Goal: Task Accomplishment & Management: Manage account settings

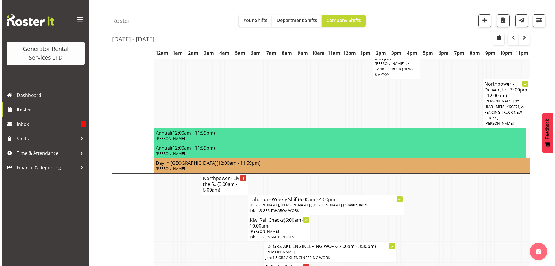
scroll to position [541, 0]
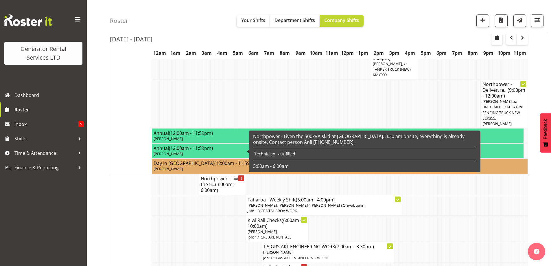
click at [228, 176] on h4 "Northpower - Liven the 5... (3:00am - 6:00am)" at bounding box center [222, 184] width 43 height 17
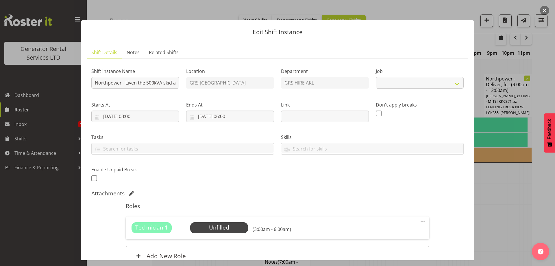
select select "7504"
click at [212, 223] on span "Select Employee" at bounding box center [219, 227] width 58 height 11
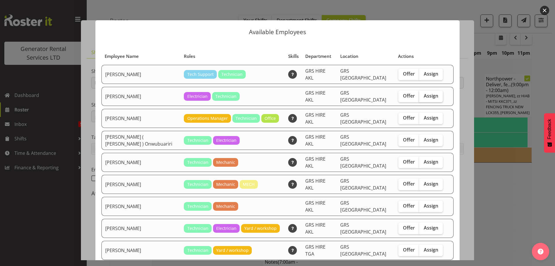
drag, startPoint x: 429, startPoint y: 91, endPoint x: 431, endPoint y: 95, distance: 5.2
click at [429, 93] on span "Assign" at bounding box center [431, 96] width 14 height 6
click at [423, 94] on input "Assign" at bounding box center [421, 96] width 4 height 4
checkbox input "true"
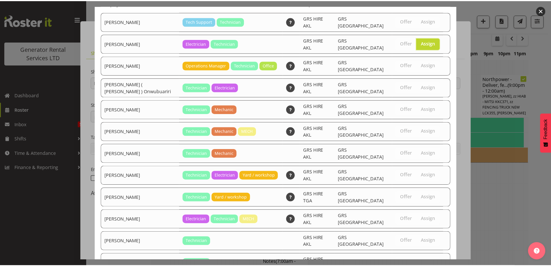
scroll to position [81, 0]
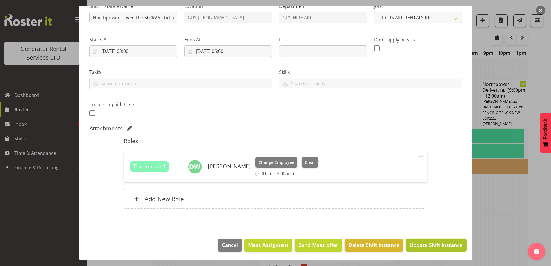
click at [421, 242] on span "Update Shift Instance" at bounding box center [436, 245] width 53 height 8
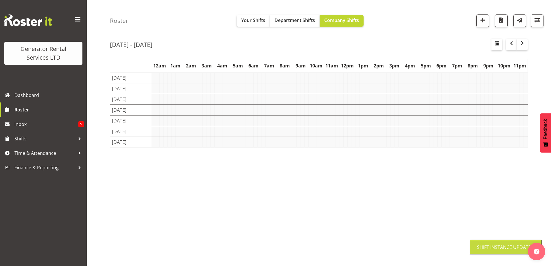
scroll to position [20, 0]
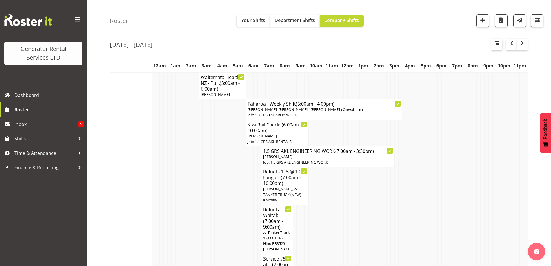
click at [214, 207] on td at bounding box center [213, 229] width 4 height 49
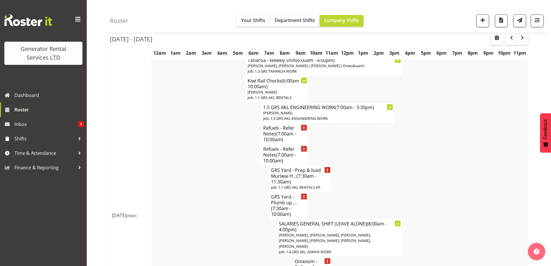
scroll to position [686, 0]
click at [236, 219] on td at bounding box center [236, 238] width 4 height 38
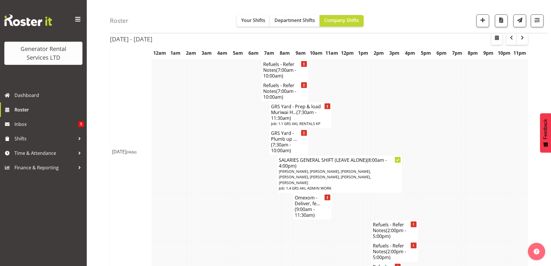
scroll to position [830, 0]
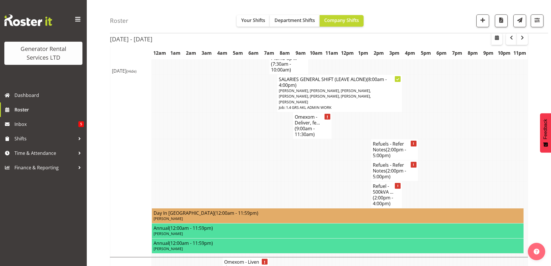
click at [221, 139] on td at bounding box center [220, 149] width 4 height 21
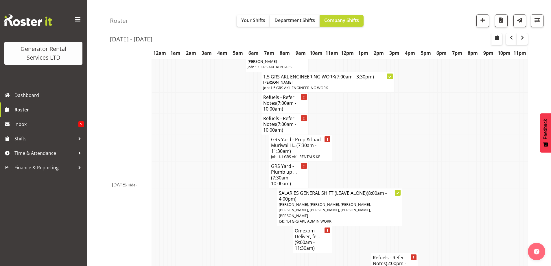
scroll to position [714, 0]
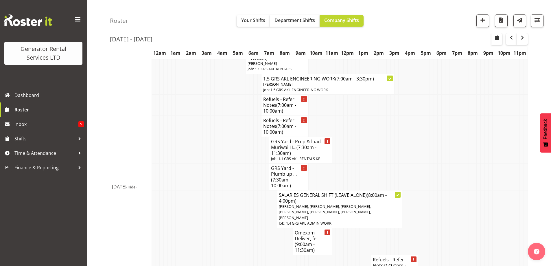
click at [170, 228] on td at bounding box center [169, 241] width 4 height 27
click at [205, 255] on td at bounding box center [205, 265] width 4 height 21
click at [226, 255] on td at bounding box center [224, 265] width 4 height 21
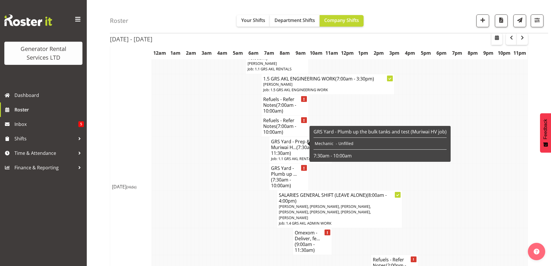
click at [279, 176] on span "(7:30am - 10:00am)" at bounding box center [281, 182] width 20 height 12
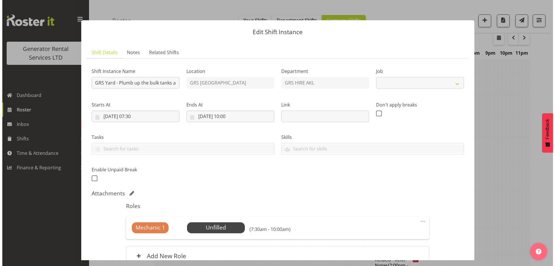
scroll to position [709, 0]
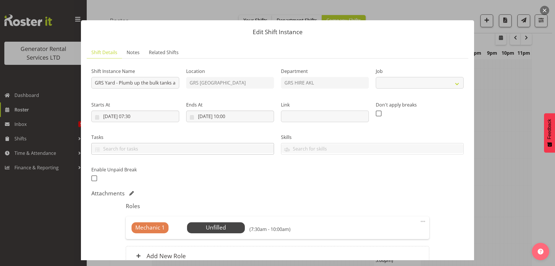
select select "7504"
click at [230, 229] on span "Select Employee" at bounding box center [215, 227] width 43 height 8
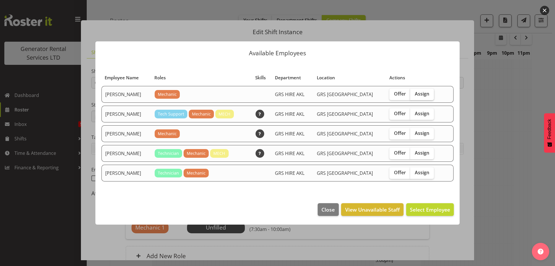
click at [417, 95] on span "Assign" at bounding box center [422, 94] width 14 height 6
click at [414, 95] on input "Assign" at bounding box center [412, 94] width 4 height 4
checkbox input "true"
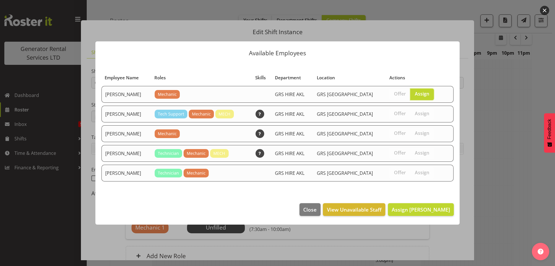
click at [435, 216] on footer "Close View Unavailable Staff Assign Aaron Naish" at bounding box center [277, 210] width 364 height 27
click at [437, 213] on span "Assign Aaron Naish" at bounding box center [421, 209] width 58 height 7
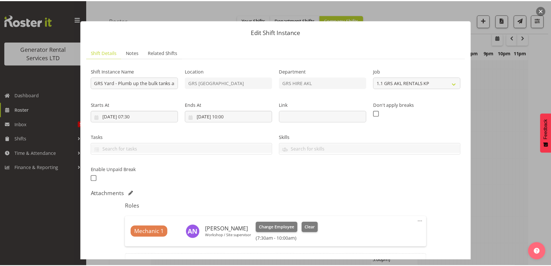
scroll to position [714, 0]
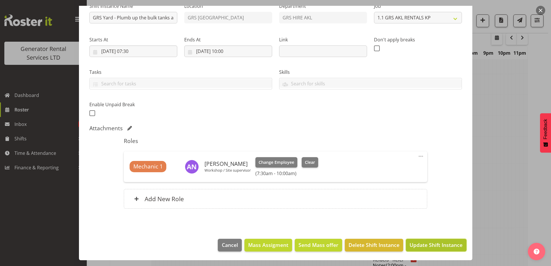
click at [421, 245] on span "Update Shift Instance" at bounding box center [436, 245] width 53 height 8
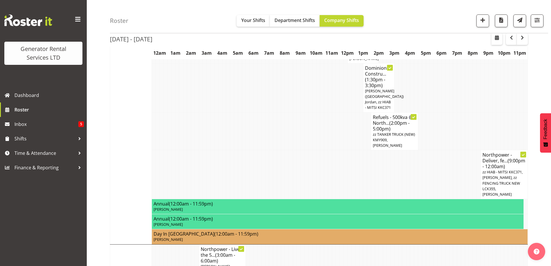
scroll to position [541, 0]
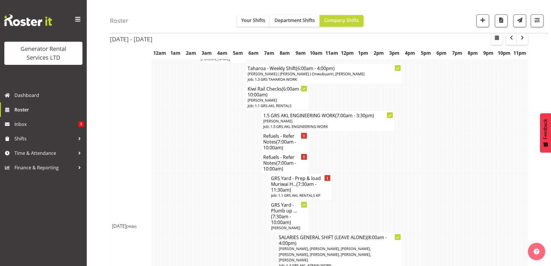
scroll to position [686, 0]
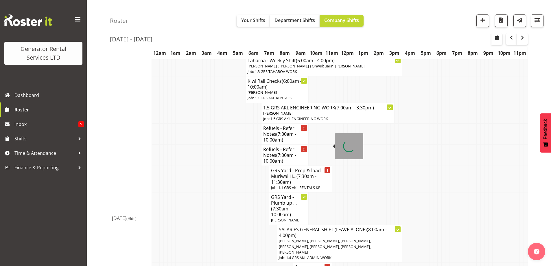
click at [277, 167] on h4 "GRS Yard - Prep & load Muriwai H... (7:30am - 11:30am)" at bounding box center [300, 175] width 59 height 17
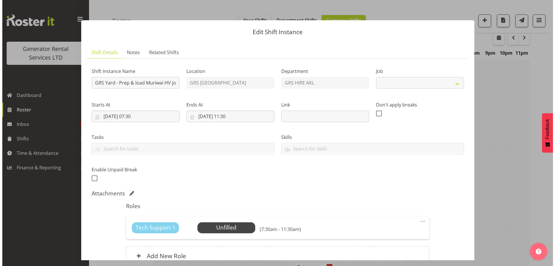
scroll to position [680, 0]
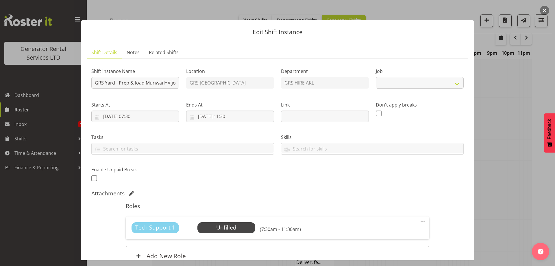
select select "7504"
click at [232, 232] on span "Select Employee" at bounding box center [226, 227] width 43 height 8
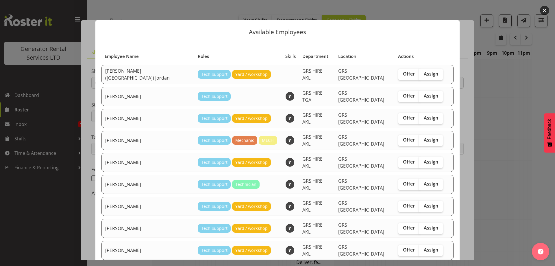
click at [428, 200] on div "Offer Assign" at bounding box center [421, 206] width 45 height 12
click at [424, 200] on label "Assign" at bounding box center [431, 206] width 24 height 12
click at [423, 204] on input "Assign" at bounding box center [421, 206] width 4 height 4
checkbox input "true"
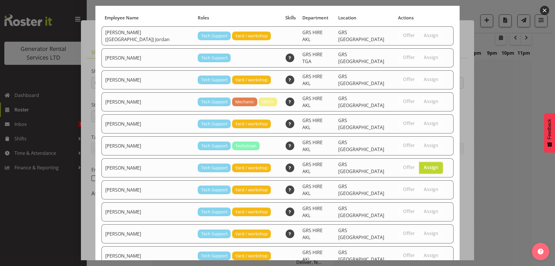
scroll to position [81, 0]
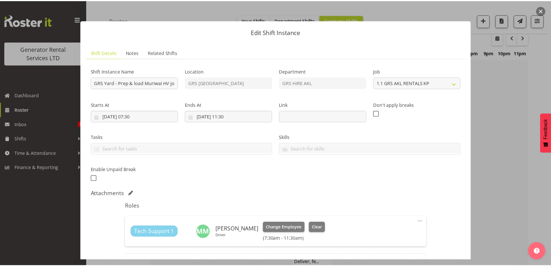
scroll to position [686, 0]
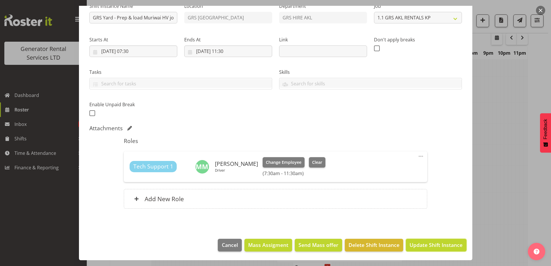
click at [443, 246] on span "Update Shift Instance" at bounding box center [436, 245] width 53 height 8
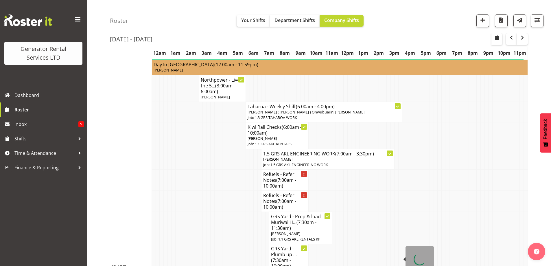
scroll to position [714, 0]
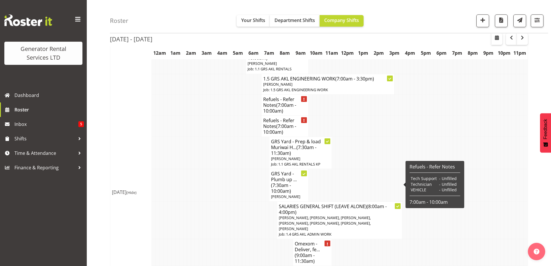
click at [261, 239] on td at bounding box center [263, 252] width 4 height 27
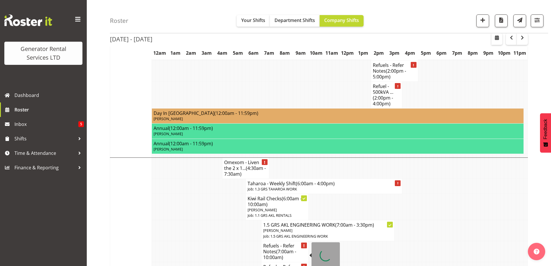
scroll to position [975, 0]
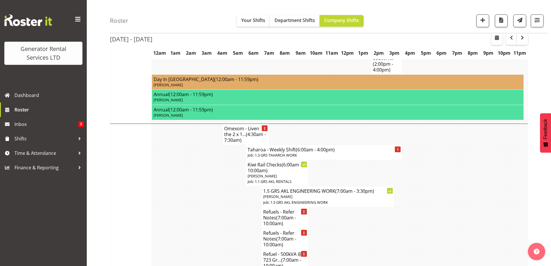
click at [211, 228] on td at bounding box center [213, 238] width 4 height 21
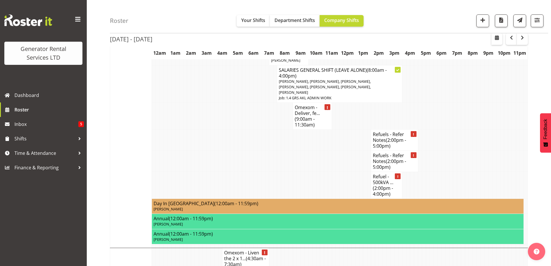
scroll to position [743, 0]
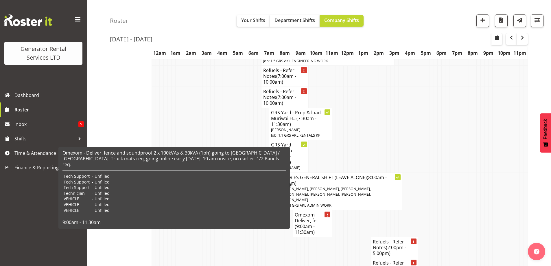
click at [318, 212] on h4 "Omexom - Deliver, fe... (9:00am - 11:30am)" at bounding box center [312, 223] width 35 height 23
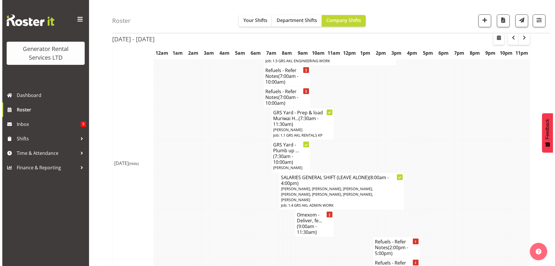
scroll to position [738, 0]
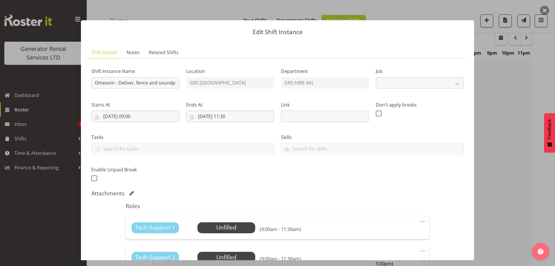
select select "7504"
click at [245, 232] on span "Select Employee" at bounding box center [227, 227] width 58 height 11
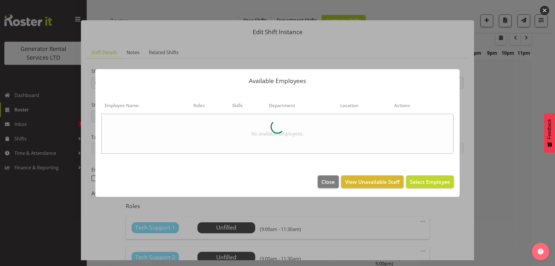
click at [500, 210] on div at bounding box center [277, 133] width 555 height 266
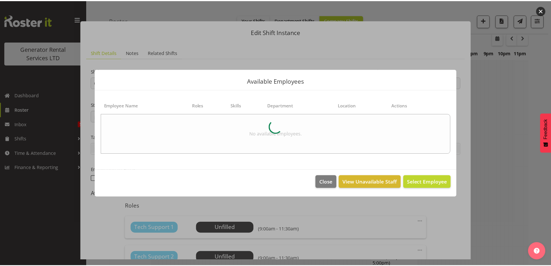
scroll to position [743, 0]
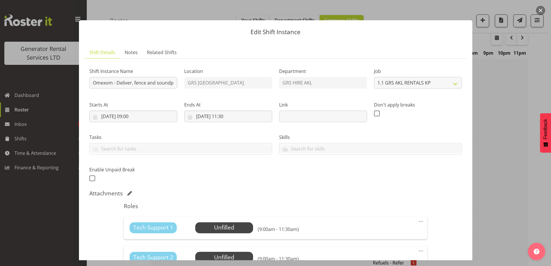
click at [493, 206] on div at bounding box center [275, 133] width 551 height 266
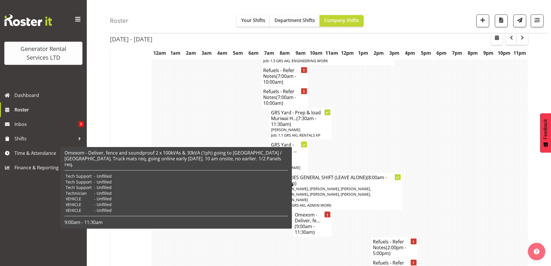
click at [320, 212] on h4 "Omexom - Deliver, fe... (9:00am - 11:30am)" at bounding box center [312, 223] width 35 height 23
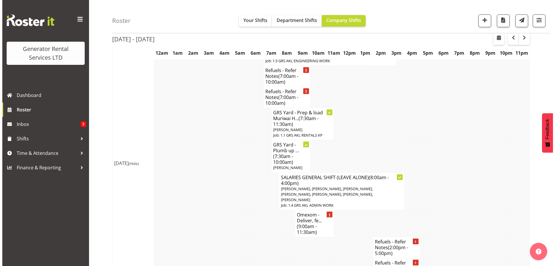
scroll to position [738, 0]
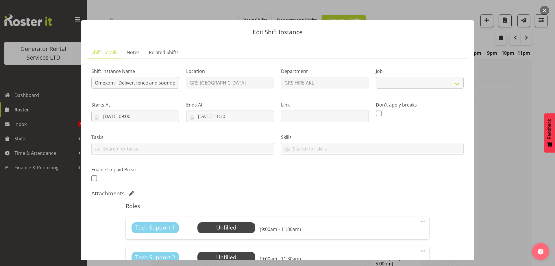
select select "7504"
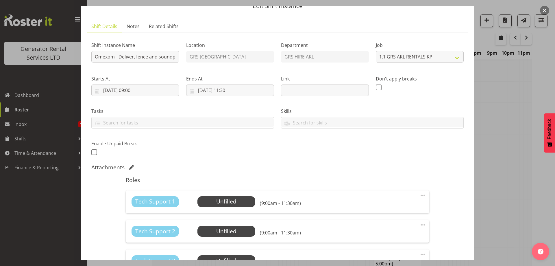
scroll to position [58, 0]
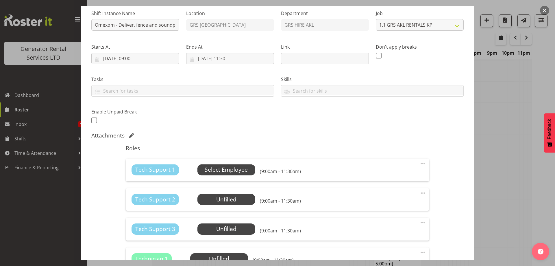
click at [237, 166] on span "Select Employee" at bounding box center [226, 169] width 43 height 8
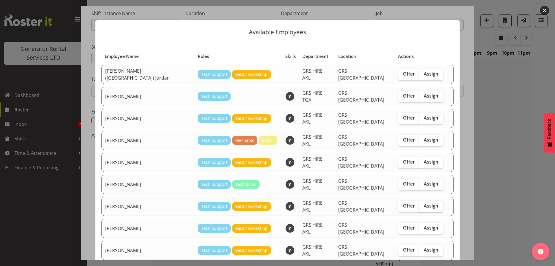
click at [426, 200] on label "Assign" at bounding box center [431, 206] width 24 height 12
click at [423, 204] on input "Assign" at bounding box center [421, 206] width 4 height 4
checkbox input "true"
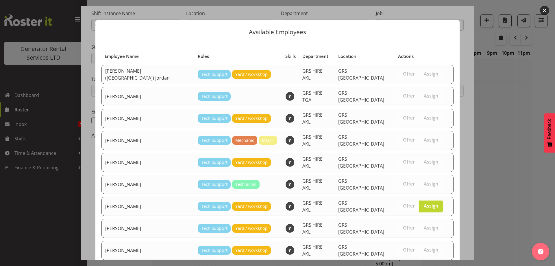
scroll to position [61, 0]
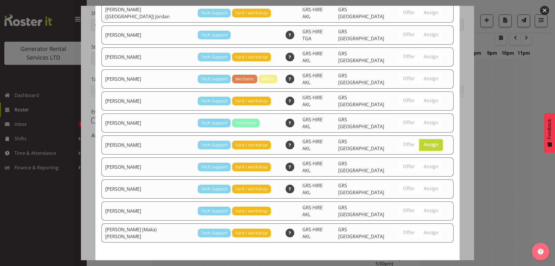
click at [417, 266] on span "Assign Mina Nomani" at bounding box center [421, 270] width 58 height 7
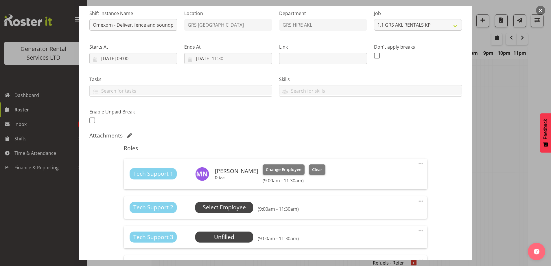
click at [242, 206] on span "Select Employee" at bounding box center [224, 207] width 43 height 8
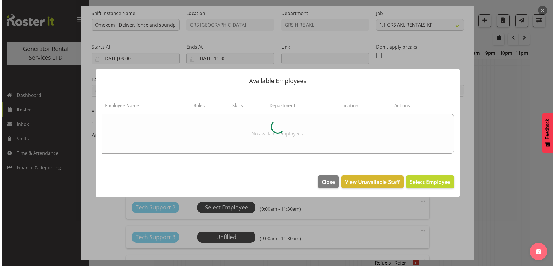
scroll to position [738, 0]
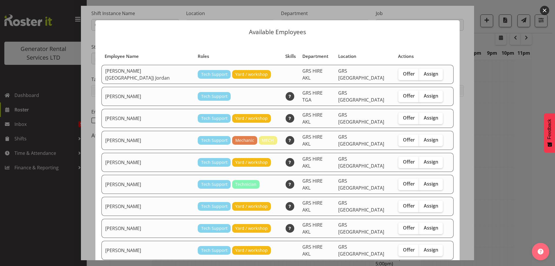
checkbox input "true"
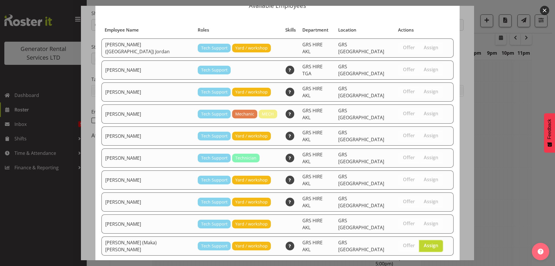
scroll to position [42, 0]
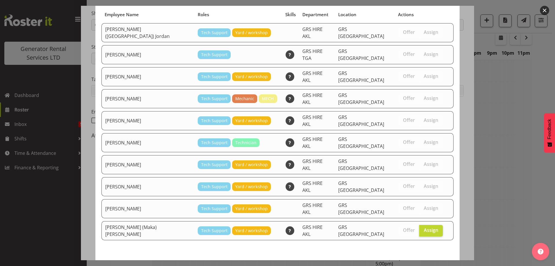
click at [421, 262] on button "Assign Sione (Maka) Fifita" at bounding box center [391, 268] width 126 height 13
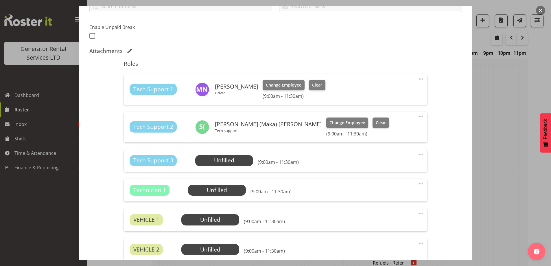
scroll to position [231, 0]
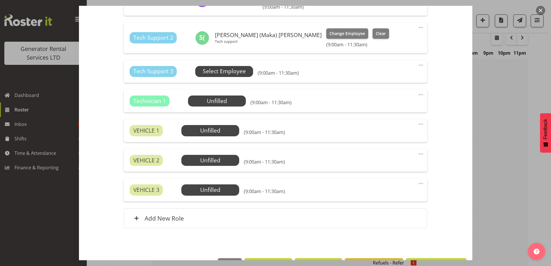
click at [222, 71] on span "Select Employee" at bounding box center [224, 71] width 43 height 8
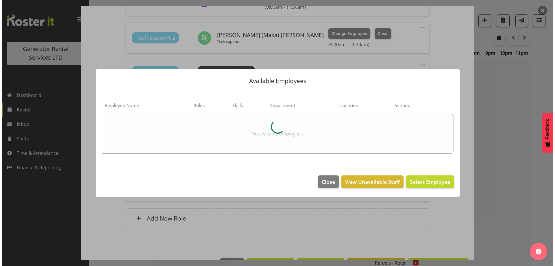
scroll to position [738, 0]
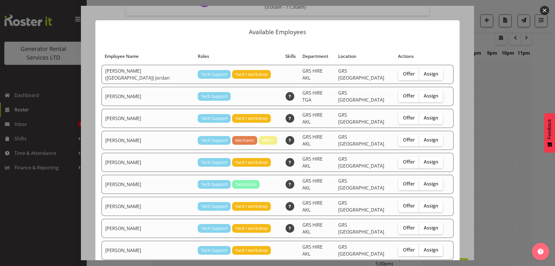
click at [424, 247] on span "Assign" at bounding box center [431, 250] width 14 height 6
click at [419, 248] on input "Assign" at bounding box center [421, 250] width 4 height 4
checkbox input "true"
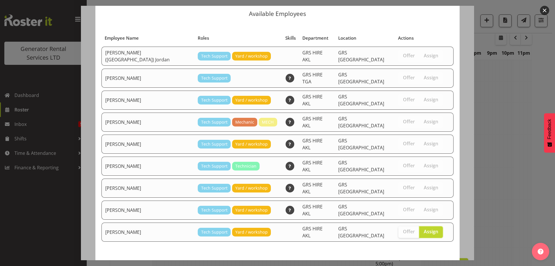
scroll to position [22, 0]
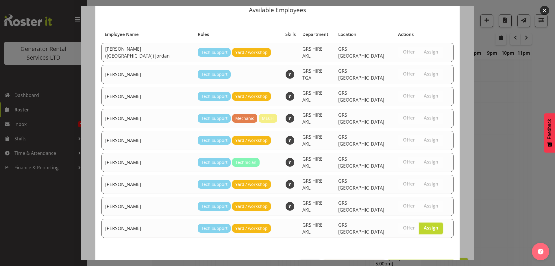
click at [419, 262] on span "Assign Sean Moitra" at bounding box center [421, 265] width 58 height 7
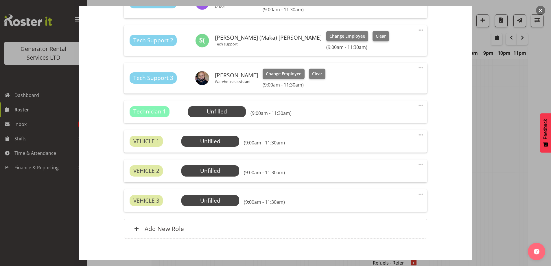
scroll to position [114, 0]
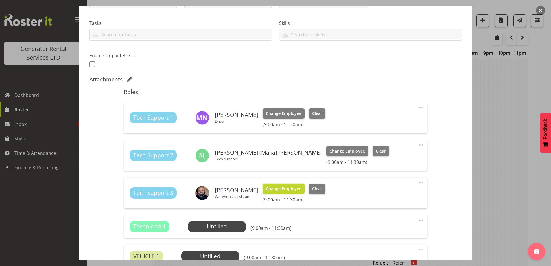
click at [277, 187] on span "Change Employee" at bounding box center [284, 188] width 36 height 6
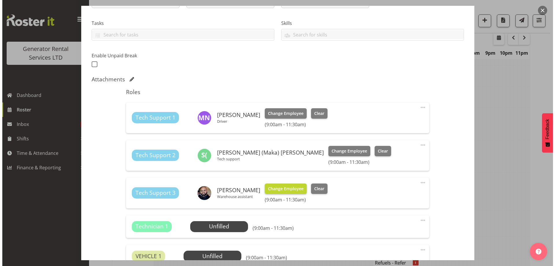
scroll to position [738, 0]
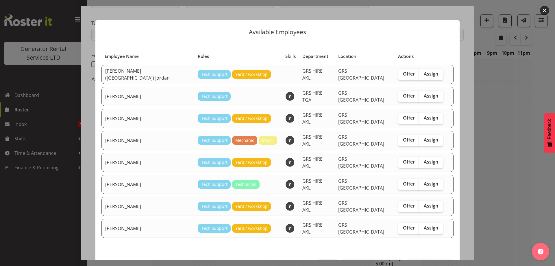
drag, startPoint x: 433, startPoint y: 112, endPoint x: 430, endPoint y: 117, distance: 5.4
click at [432, 113] on div "Offer Assign" at bounding box center [421, 119] width 45 height 12
click at [425, 116] on label "Assign" at bounding box center [431, 119] width 24 height 12
click at [423, 116] on input "Assign" at bounding box center [421, 118] width 4 height 4
checkbox input "true"
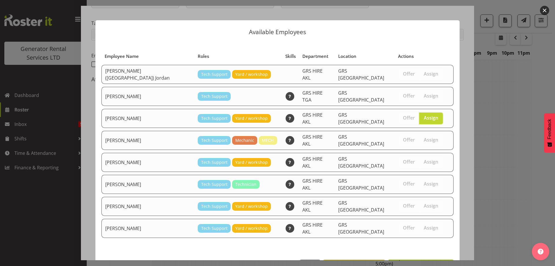
click at [430, 262] on span "Assign Caleb Phillips" at bounding box center [421, 265] width 58 height 7
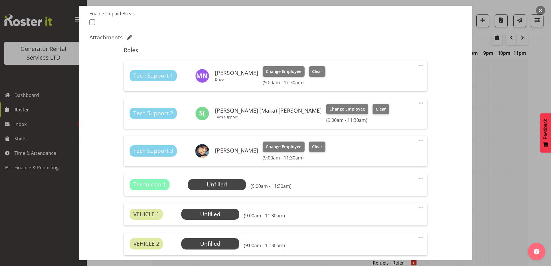
scroll to position [201, 0]
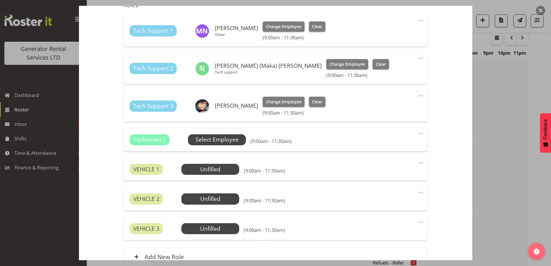
click at [213, 135] on span "Select Employee" at bounding box center [217, 139] width 58 height 11
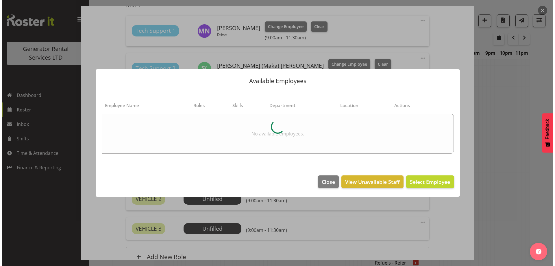
scroll to position [738, 0]
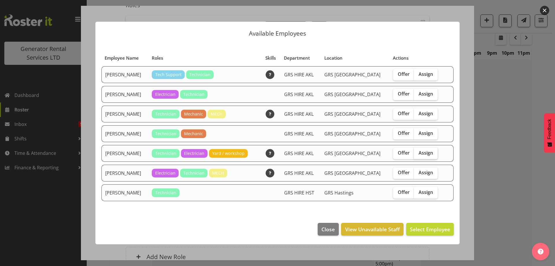
click at [430, 152] on label "Assign" at bounding box center [426, 154] width 24 height 12
click at [418, 152] on input "Assign" at bounding box center [416, 153] width 4 height 4
checkbox input "true"
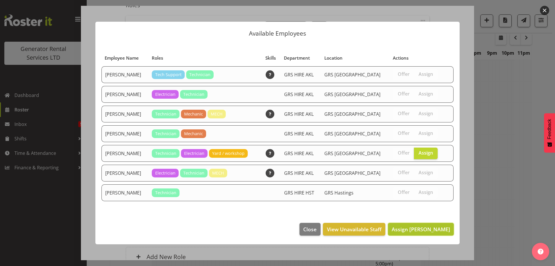
click at [430, 229] on span "Assign Rob Ryan" at bounding box center [421, 229] width 58 height 7
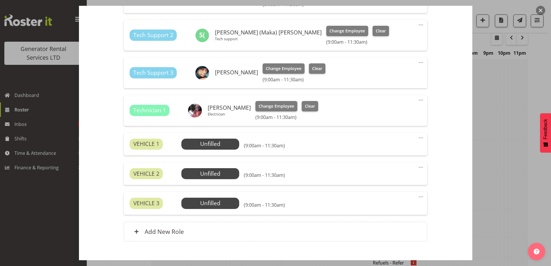
scroll to position [267, 0]
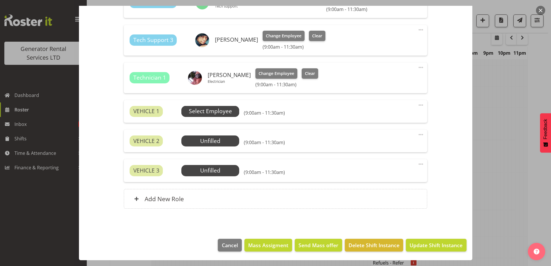
click at [221, 114] on span "Select Employee" at bounding box center [210, 111] width 43 height 8
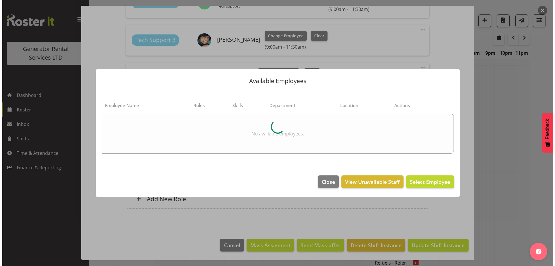
scroll to position [738, 0]
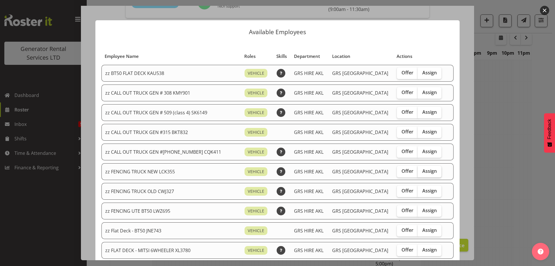
click at [423, 172] on span "Assign" at bounding box center [430, 171] width 14 height 6
click at [420, 172] on input "Assign" at bounding box center [420, 171] width 4 height 4
checkbox input "true"
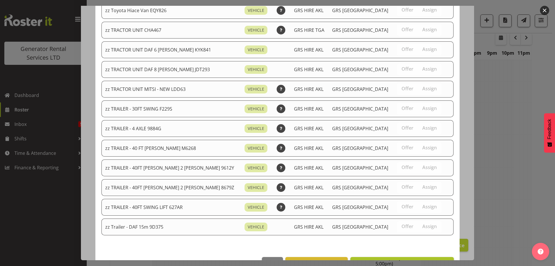
scroll to position [730, 0]
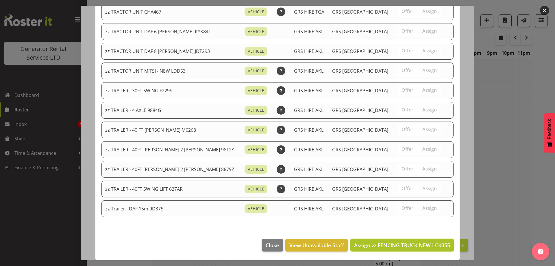
click at [416, 246] on span "Assign zz FENCING TRUCK NEW LCK355" at bounding box center [402, 245] width 96 height 7
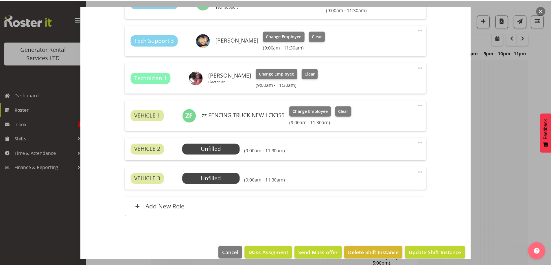
scroll to position [743, 0]
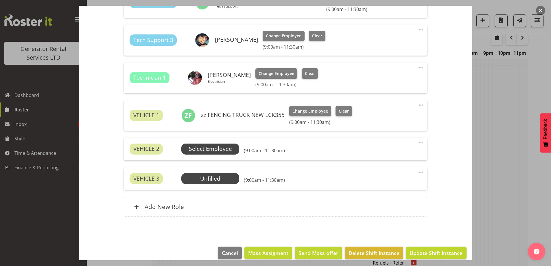
click at [232, 154] on span "Select Employee" at bounding box center [210, 148] width 58 height 11
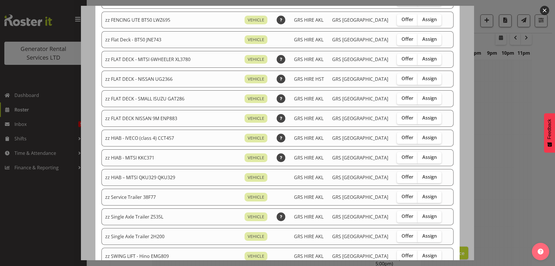
scroll to position [174, 0]
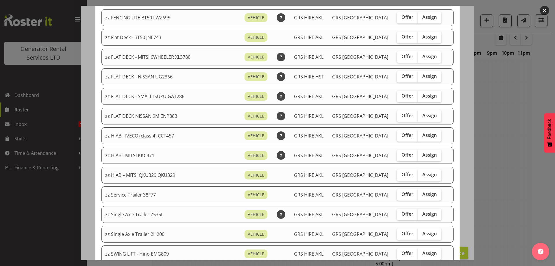
drag, startPoint x: 418, startPoint y: 97, endPoint x: 418, endPoint y: 104, distance: 7.2
click at [423, 97] on span "Assign" at bounding box center [430, 96] width 14 height 6
click at [418, 97] on input "Assign" at bounding box center [420, 96] width 4 height 4
checkbox input "true"
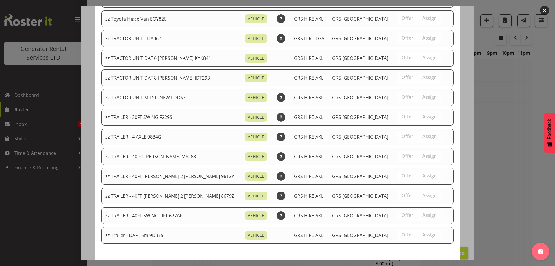
scroll to position [710, 0]
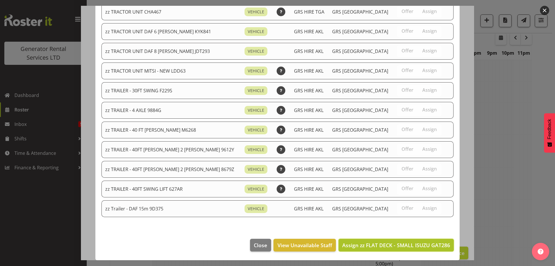
click at [407, 247] on span "Assign zz FLAT DECK - SMALL ISUZU GAT286" at bounding box center [396, 245] width 108 height 7
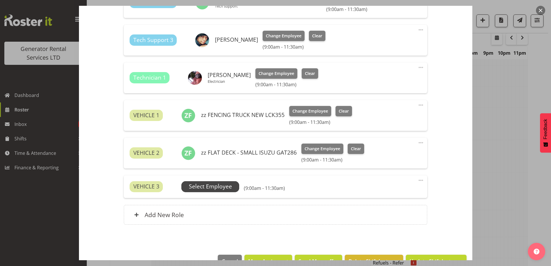
click at [200, 181] on span "Select Employee" at bounding box center [210, 186] width 58 height 11
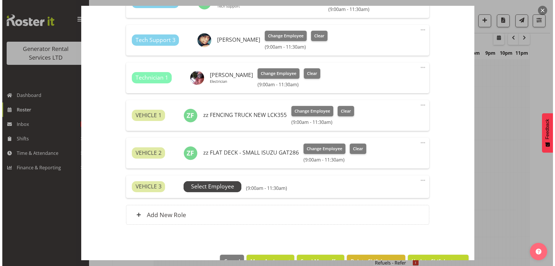
scroll to position [738, 0]
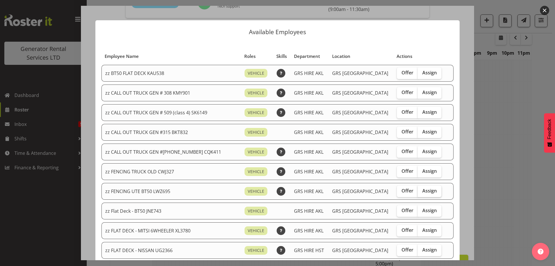
click at [425, 192] on span "Assign" at bounding box center [430, 191] width 14 height 6
click at [422, 192] on input "Assign" at bounding box center [420, 191] width 4 height 4
checkbox input "true"
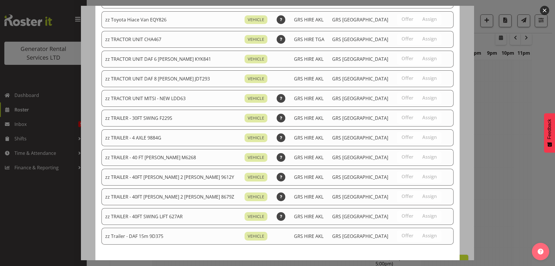
scroll to position [691, 0]
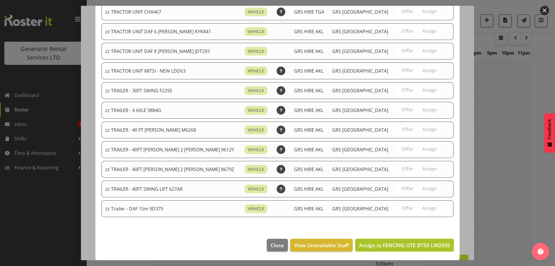
click at [416, 246] on span "Assign zz FENCING UTE BT50 LWZ695" at bounding box center [404, 245] width 91 height 7
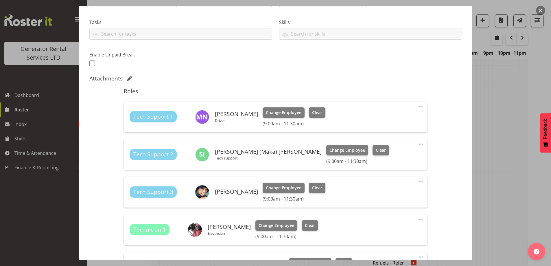
scroll to position [35, 0]
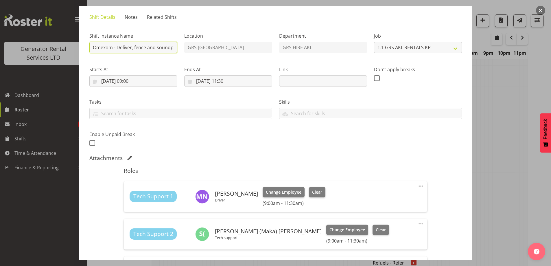
click at [156, 49] on input "Omexom - Deliver, fence and soundproof 2 x 100kVAs & 30kVA (1ph) going to Birke…" at bounding box center [133, 48] width 88 height 12
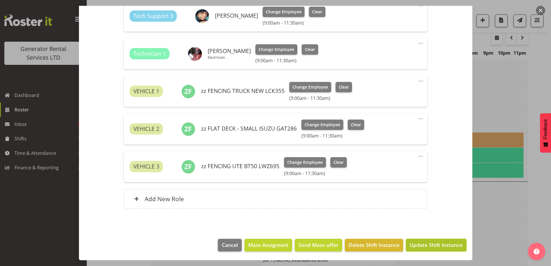
scroll to position [0, 0]
click at [434, 250] on button "Update Shift Instance" at bounding box center [436, 245] width 60 height 13
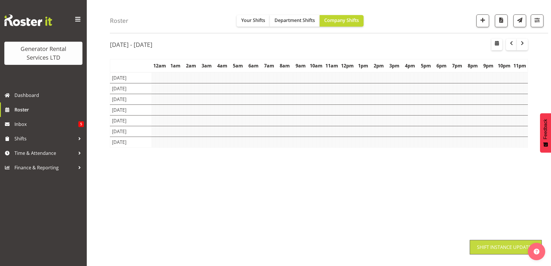
scroll to position [20, 0]
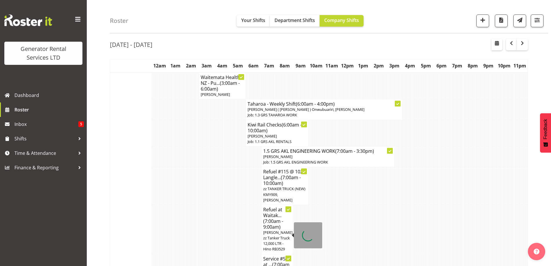
click at [253, 229] on td at bounding box center [252, 229] width 4 height 49
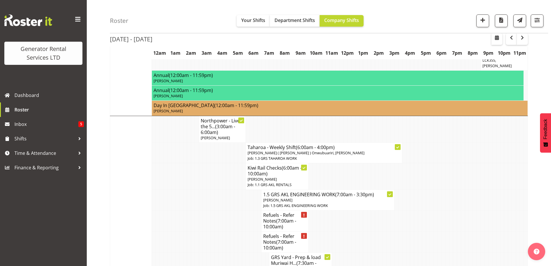
scroll to position [628, 0]
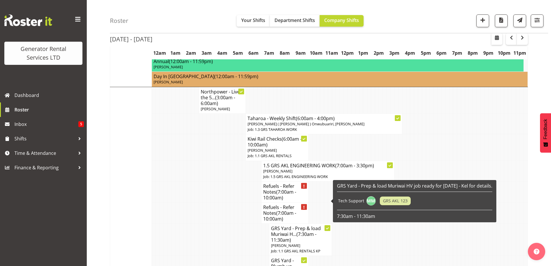
click at [214, 223] on td at bounding box center [213, 239] width 4 height 32
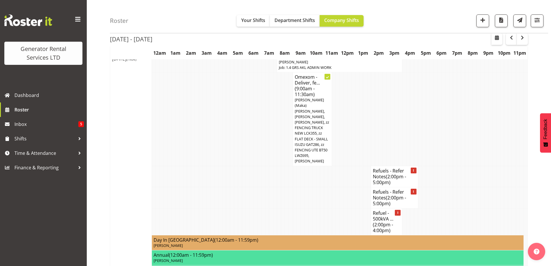
scroll to position [888, 0]
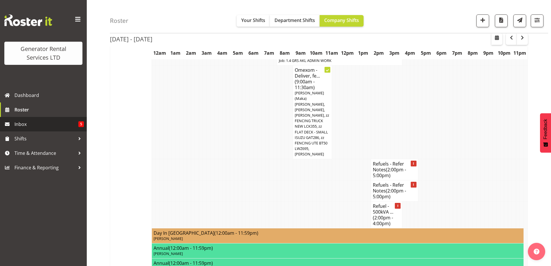
click at [34, 125] on span "Inbox" at bounding box center [46, 124] width 64 height 9
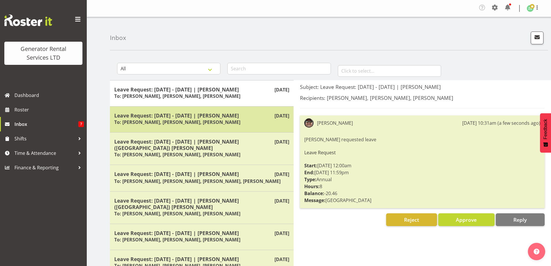
click at [187, 111] on div "Sep 8th Leave Request: 18/09/25 - 18/09/25 | Rick Ankers To: Dave Wallace, Sean…" at bounding box center [202, 119] width 184 height 26
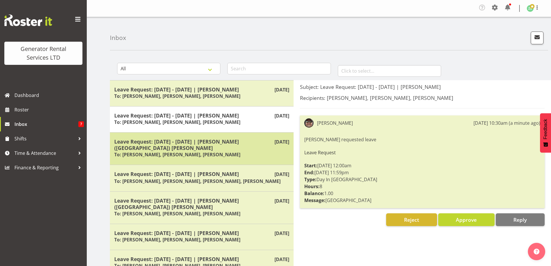
click at [219, 152] on h6 "To: Zach Satiu, Kelepi Pau'u, Jacques Engelbrecht" at bounding box center [177, 155] width 126 height 6
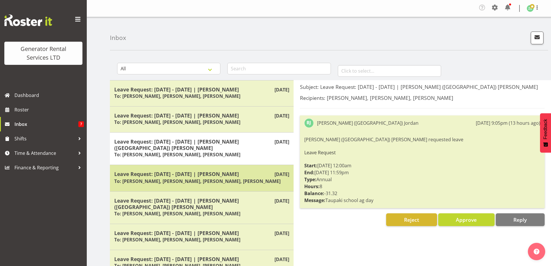
click at [223, 171] on h5 "Leave Request: 04/09/25 - 05/09/25 | Lexi Browne" at bounding box center [201, 174] width 175 height 6
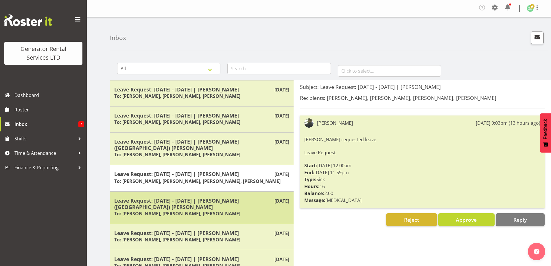
click at [202, 191] on div "Sep 7th Leave Request: 03/09/25 - 04/09/25 | Brendan (Paris) Jordan To: Zach Sa…" at bounding box center [202, 207] width 184 height 32
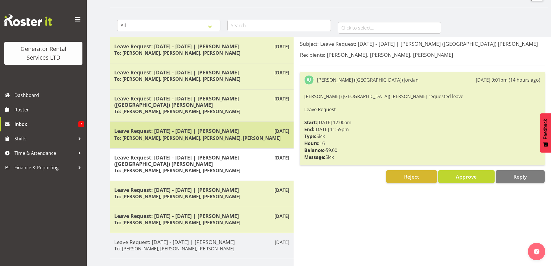
scroll to position [87, 0]
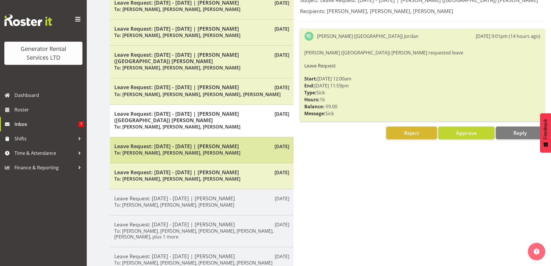
click at [188, 143] on h5 "Leave Request: 03/09/25 - 03/09/25 | Aaron Naish" at bounding box center [201, 146] width 175 height 6
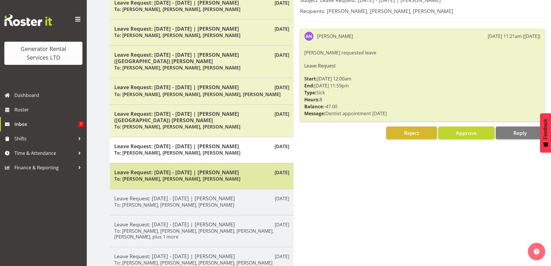
click at [214, 176] on h6 "To: Zach Satiu, Jacques Engelbrecht, Dave Wallace" at bounding box center [177, 179] width 126 height 6
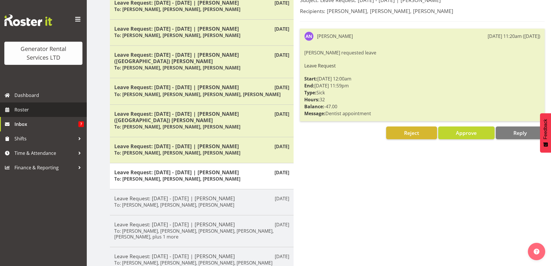
click at [41, 109] on span "Roster" at bounding box center [48, 109] width 69 height 9
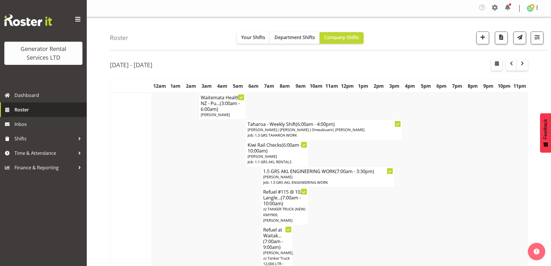
click at [70, 109] on span "Roster" at bounding box center [48, 109] width 69 height 9
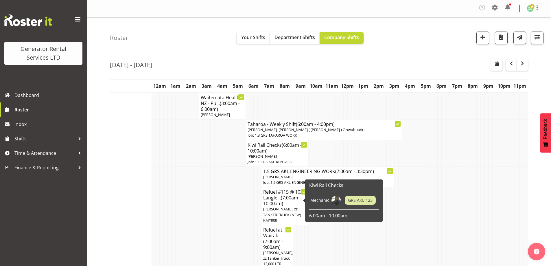
click at [227, 211] on td at bounding box center [228, 206] width 4 height 38
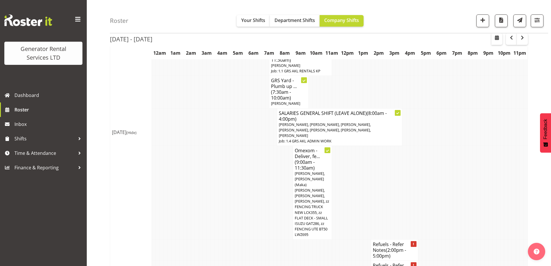
scroll to position [781, 0]
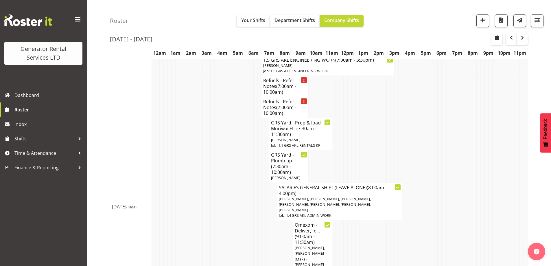
scroll to position [723, 0]
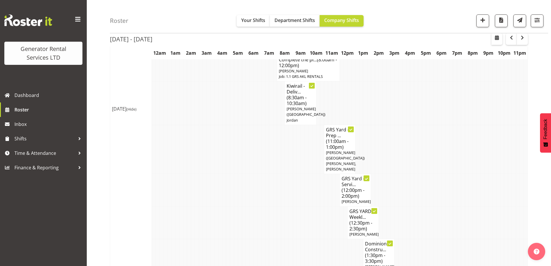
scroll to position [318, 0]
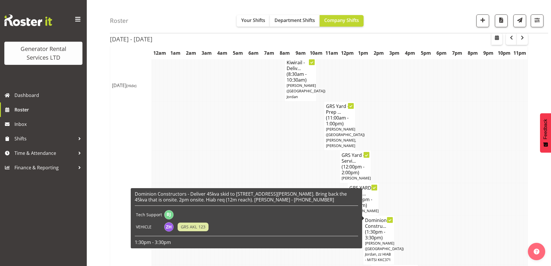
click at [376, 240] on span "[PERSON_NAME] ([GEOGRAPHIC_DATA]) Jordan, zz HIAB - MITSI KKC371" at bounding box center [384, 251] width 39 height 22
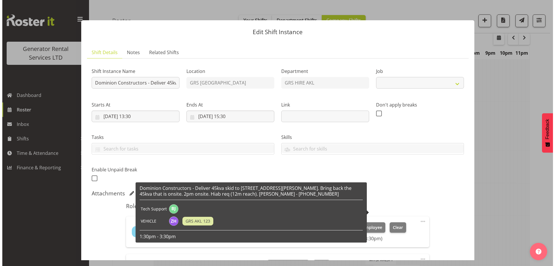
scroll to position [315, 0]
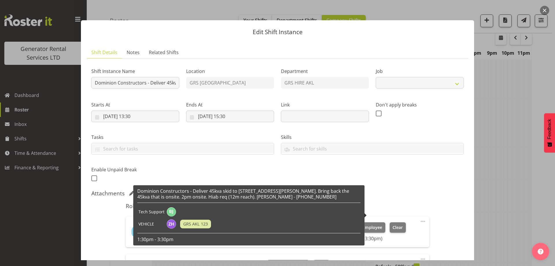
select select "9"
click at [264, 197] on h6 "Dominion Constructors - Deliver 45kva skid to 42 O'Rorke road, Penrose. Bring b…" at bounding box center [248, 194] width 223 height 12
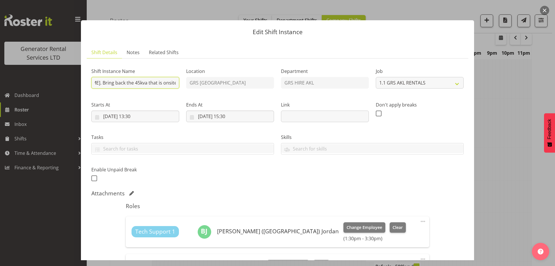
scroll to position [0, 280]
click at [232, 85] on div "Shift Instance Name Dominion Constructors - Deliver 45kva skid to 42 O'Rorke ro…" at bounding box center [278, 123] width 380 height 127
click at [159, 82] on input "Dominion Constructors - Deliver 45kva skid to 42 O'Rorke road, Penrose. Bring b…" at bounding box center [135, 83] width 88 height 12
type input "Dominion Constructors - Deliver 45kva skid to 42 O'Rorke road, Penrose. Bring b…"
click at [222, 178] on div "Shift Instance Name Dominion Constructors - Deliver 45kva skid to 42 O'Rorke ro…" at bounding box center [278, 123] width 380 height 127
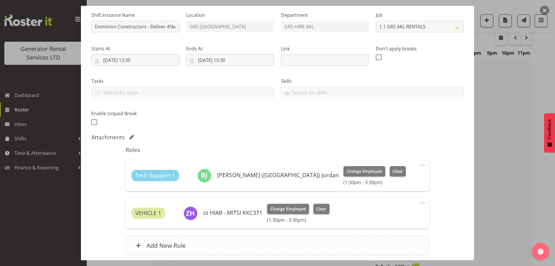
scroll to position [58, 0]
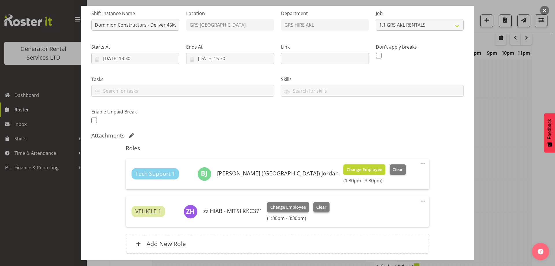
click at [347, 168] on span "Change Employee" at bounding box center [365, 169] width 36 height 6
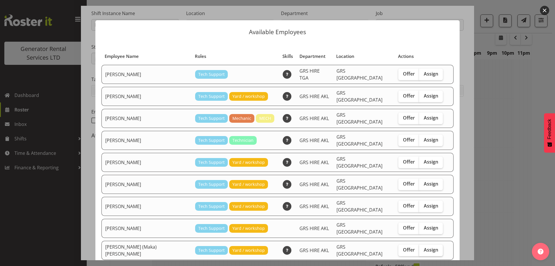
click at [419, 244] on label "Assign" at bounding box center [431, 250] width 24 height 12
click at [419, 248] on input "Assign" at bounding box center [421, 250] width 4 height 4
checkbox input "true"
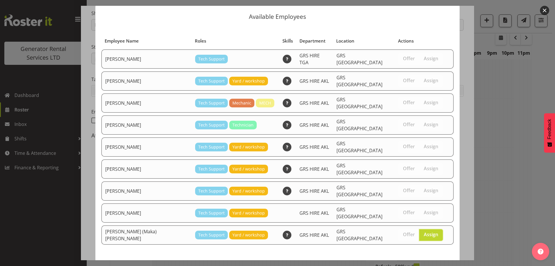
scroll to position [22, 0]
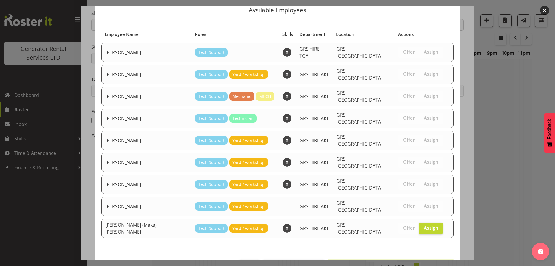
click at [395, 262] on span "Assign Sione (Maka) Fifita" at bounding box center [390, 265] width 119 height 7
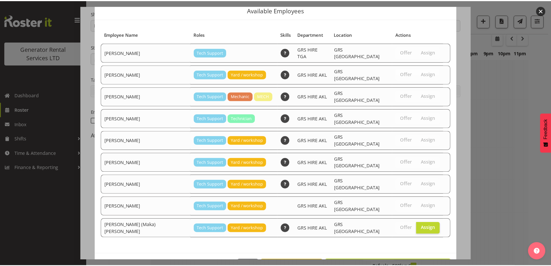
scroll to position [318, 0]
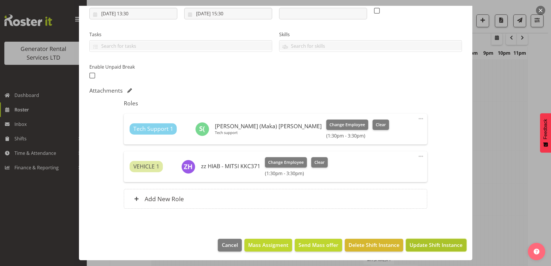
click at [423, 245] on span "Update Shift Instance" at bounding box center [436, 245] width 53 height 8
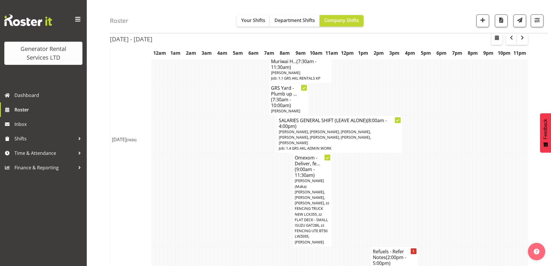
scroll to position [859, 0]
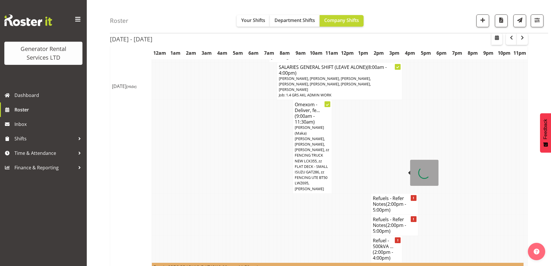
click at [266, 193] on td at bounding box center [267, 203] width 4 height 21
